Goal: Transaction & Acquisition: Purchase product/service

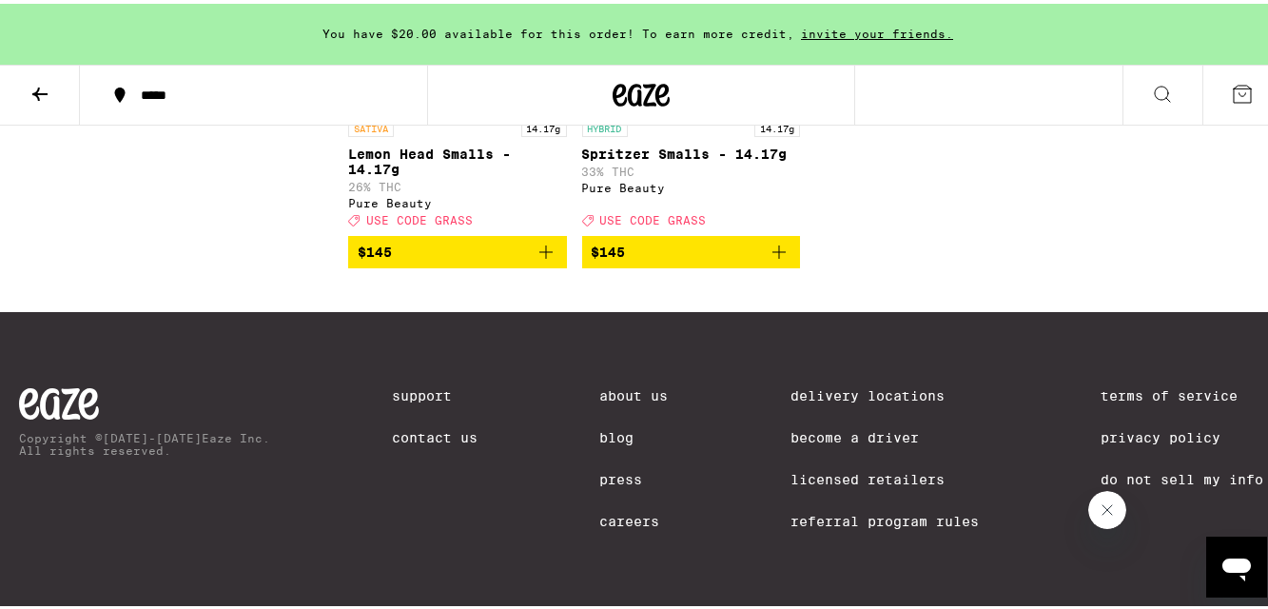
scroll to position [12841, 0]
